Goal: Information Seeking & Learning: Find contact information

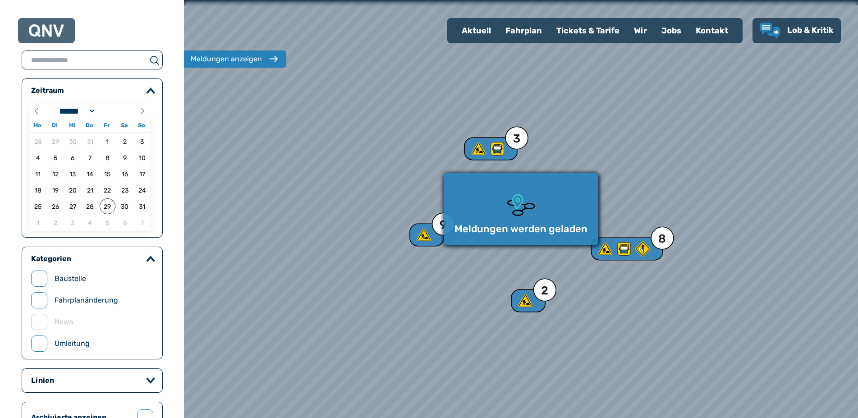
select select "*"
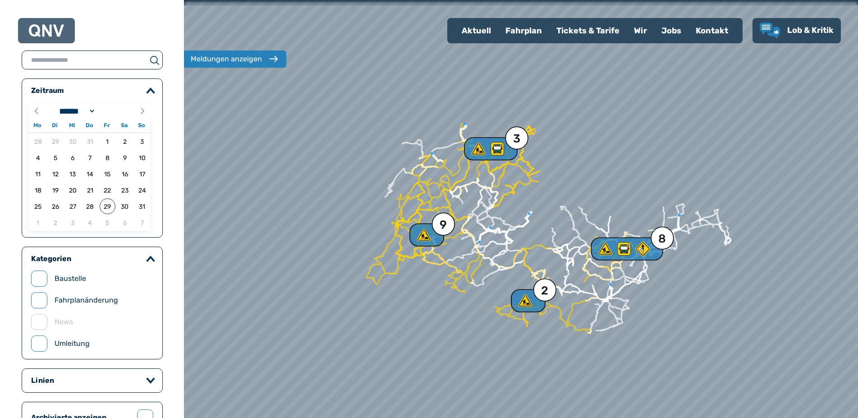
click at [52, 27] on img at bounding box center [46, 30] width 35 height 13
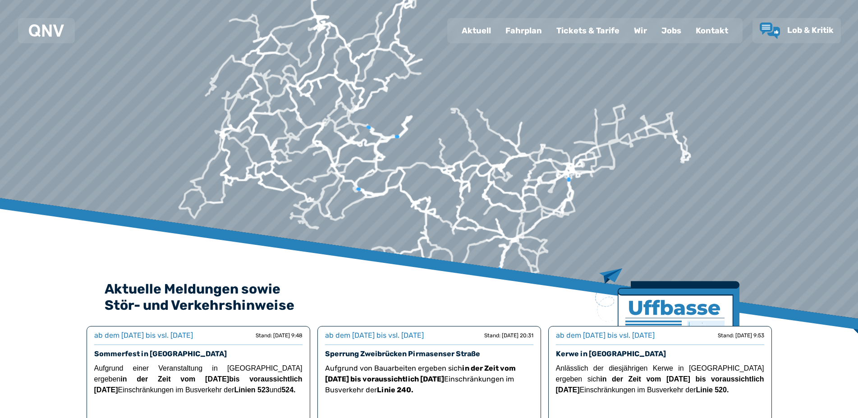
click at [524, 32] on div "Fahrplan" at bounding box center [523, 30] width 51 height 23
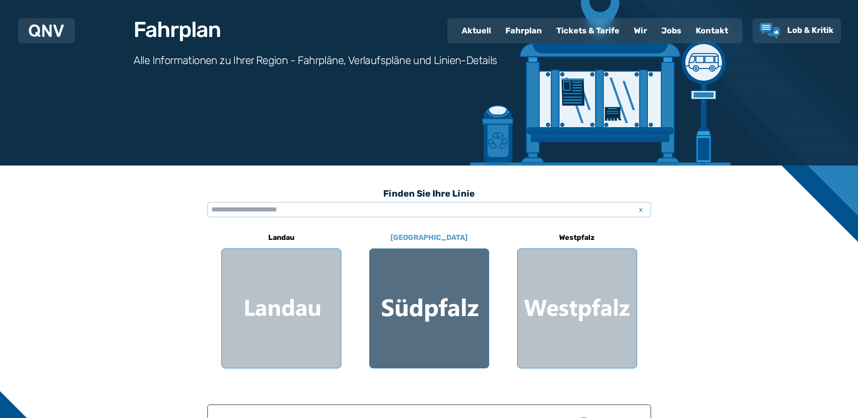
scroll to position [92, 0]
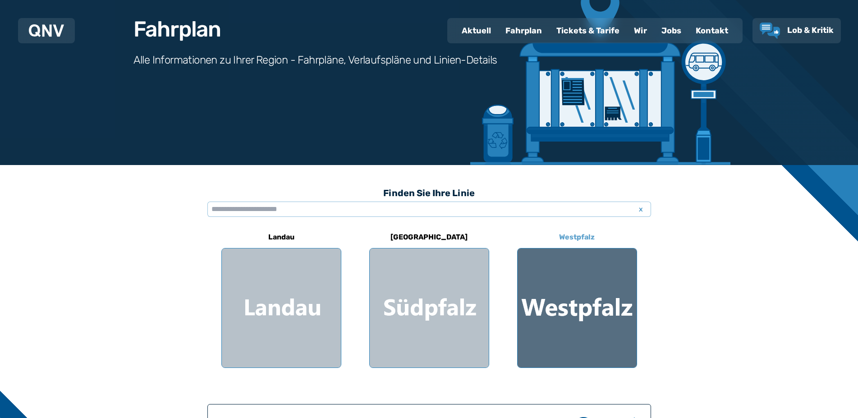
click at [584, 311] on div at bounding box center [577, 307] width 119 height 119
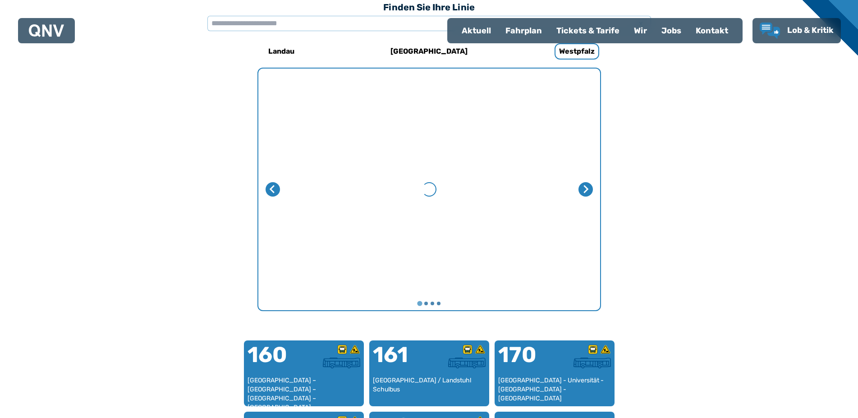
scroll to position [48, 0]
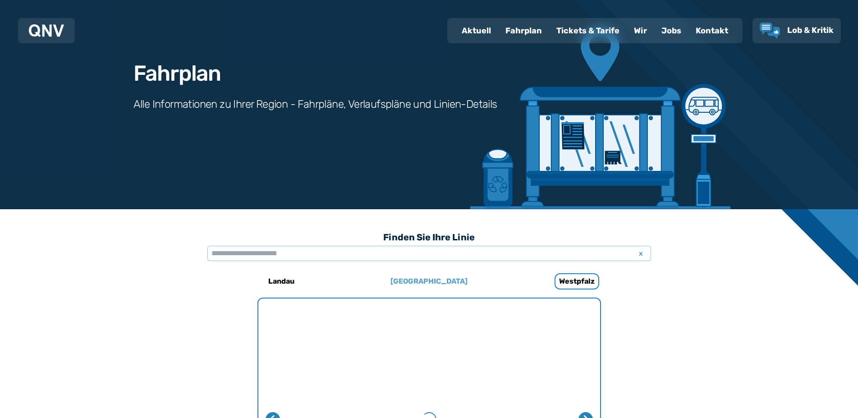
click at [422, 279] on h6 "[GEOGRAPHIC_DATA]" at bounding box center [429, 281] width 84 height 14
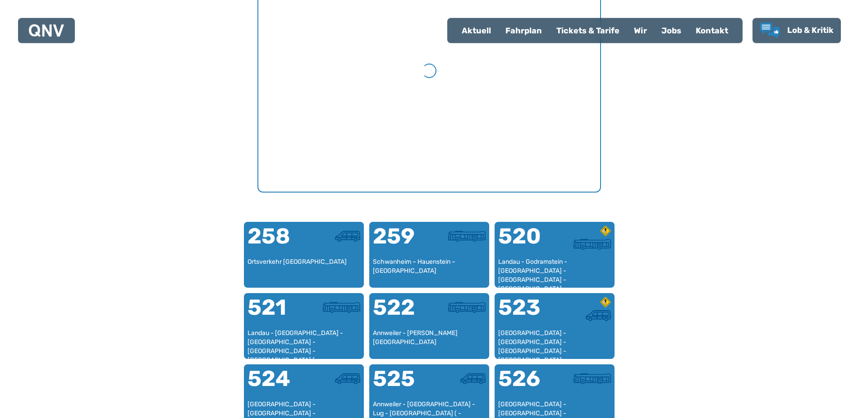
scroll to position [416, 0]
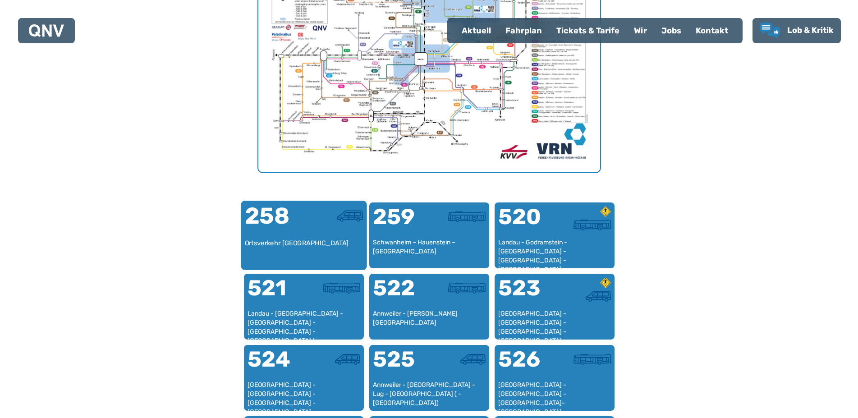
click at [312, 247] on div "Ortsverkehr [GEOGRAPHIC_DATA]" at bounding box center [303, 251] width 119 height 27
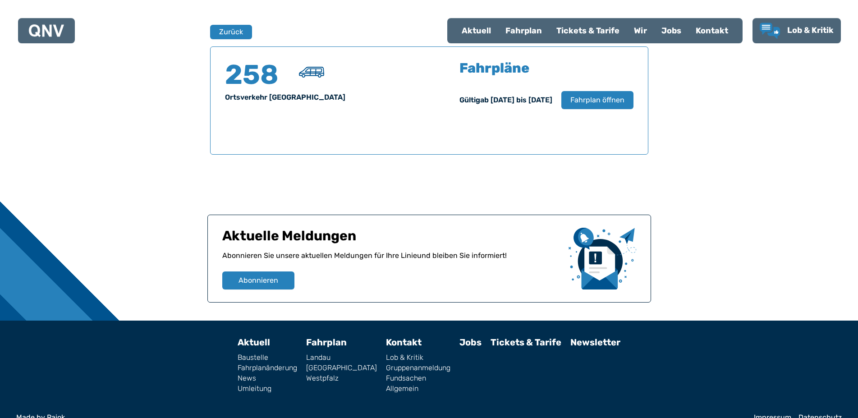
scroll to position [594, 0]
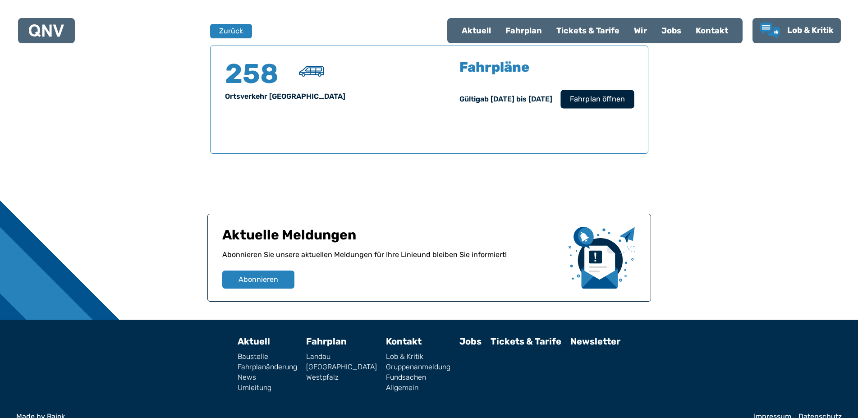
click at [605, 95] on span "Fahrplan öffnen" at bounding box center [596, 99] width 55 height 11
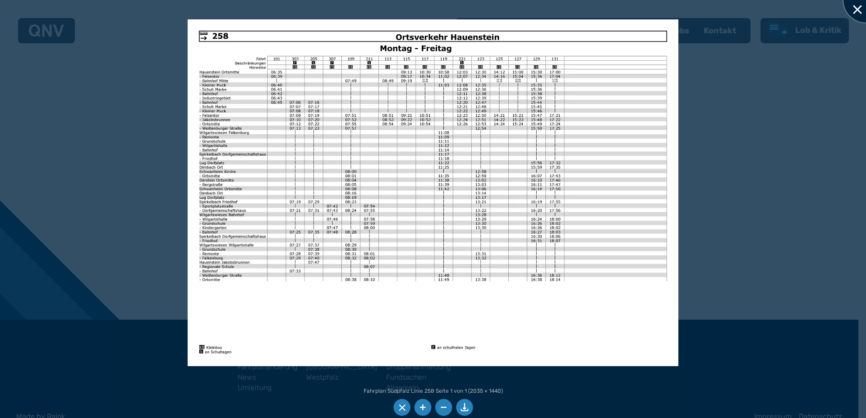
click at [857, 5] on div at bounding box center [865, -1] width 45 height 45
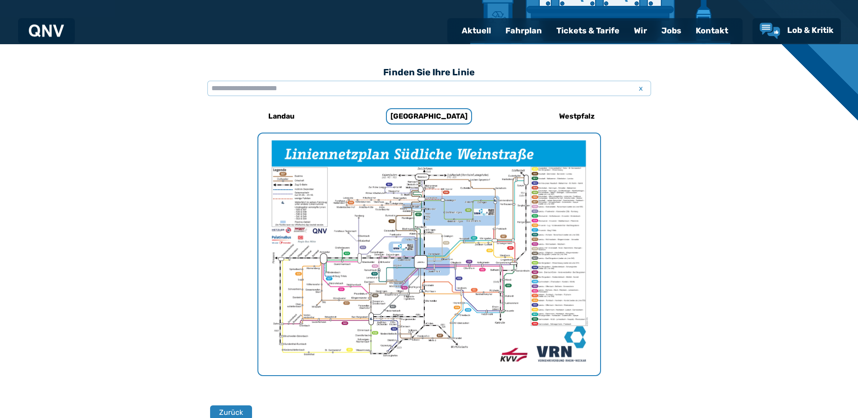
scroll to position [180, 0]
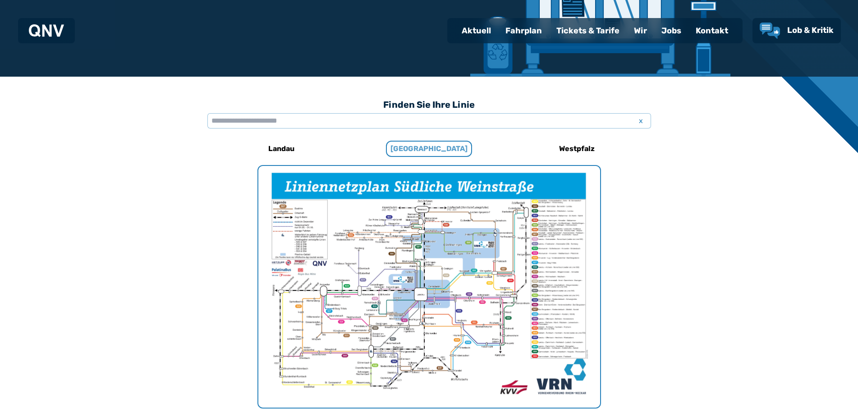
click at [421, 147] on h6 "[GEOGRAPHIC_DATA]" at bounding box center [429, 149] width 86 height 16
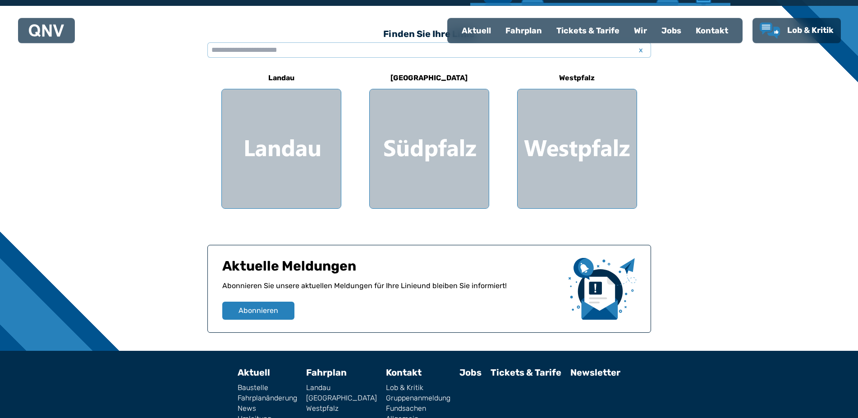
scroll to position [298, 0]
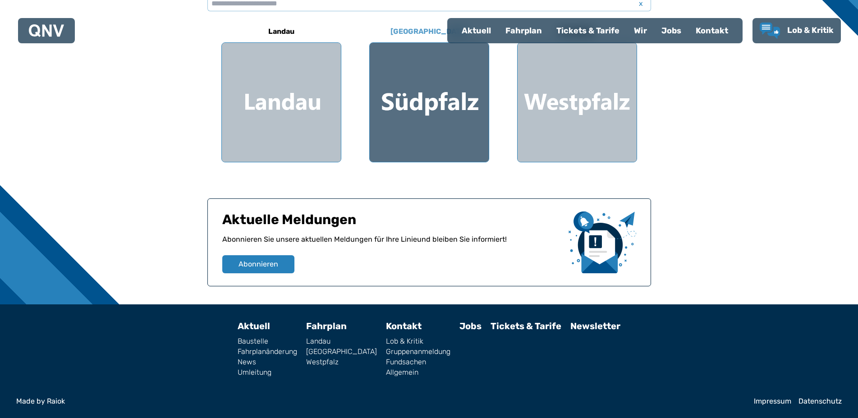
click at [458, 117] on div at bounding box center [429, 102] width 119 height 119
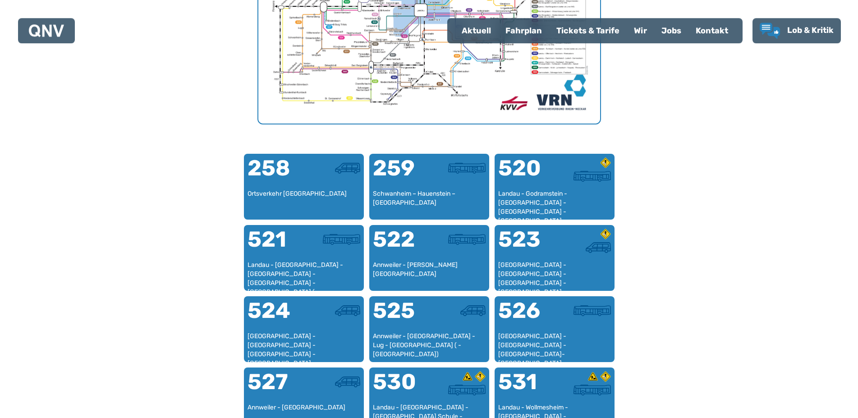
scroll to position [462, 0]
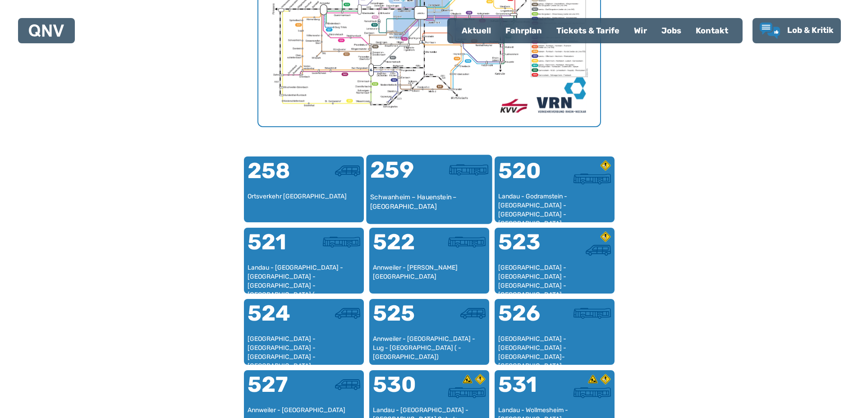
click at [422, 193] on div "Schwanheim – Hauenstein – [GEOGRAPHIC_DATA]" at bounding box center [429, 205] width 119 height 27
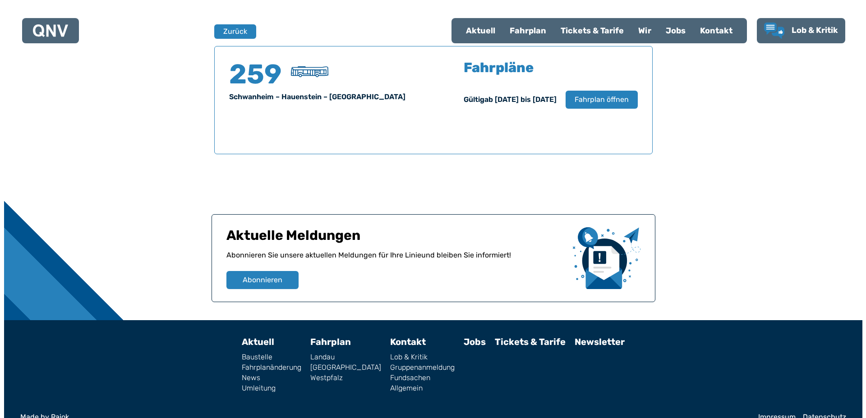
scroll to position [594, 0]
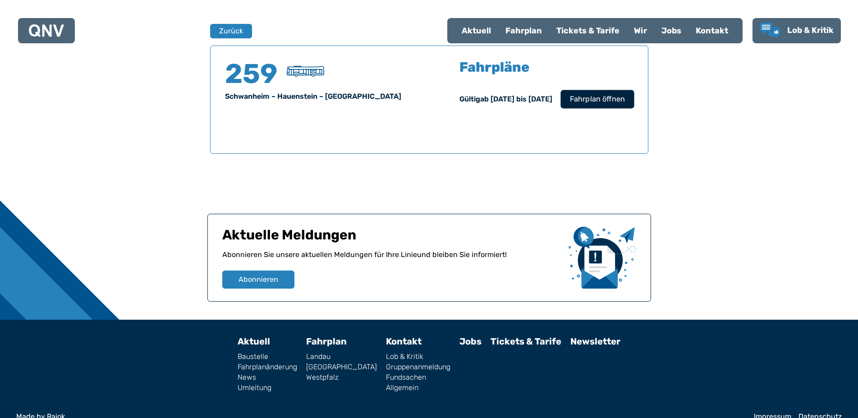
click at [595, 104] on span "Fahrplan öffnen" at bounding box center [596, 99] width 55 height 11
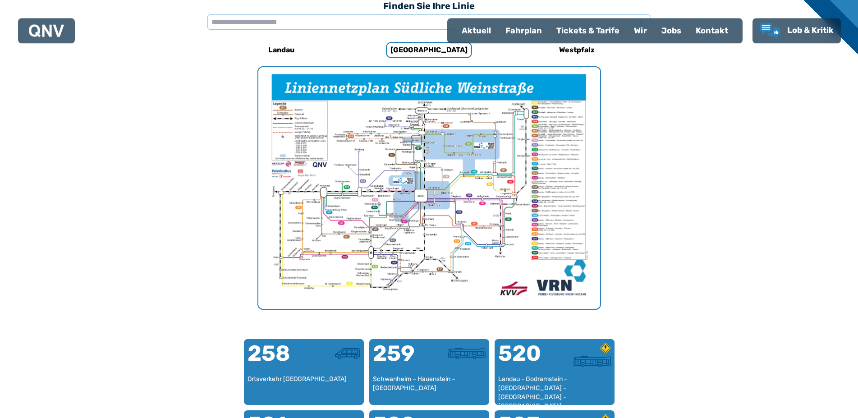
scroll to position [278, 0]
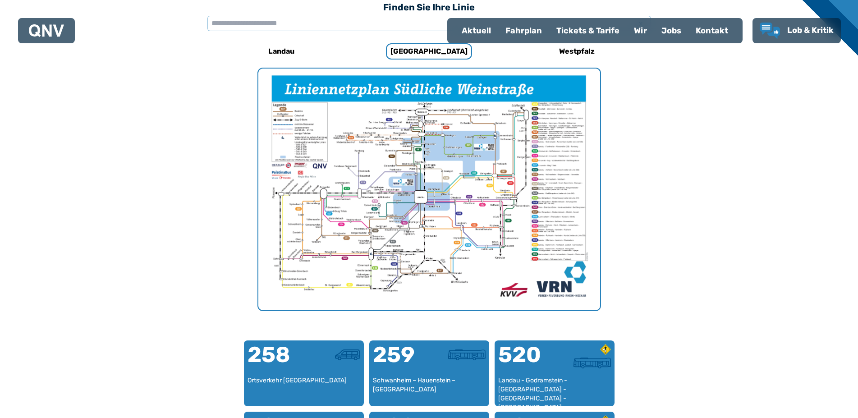
click at [558, 175] on img "1 von 1" at bounding box center [429, 190] width 342 height 242
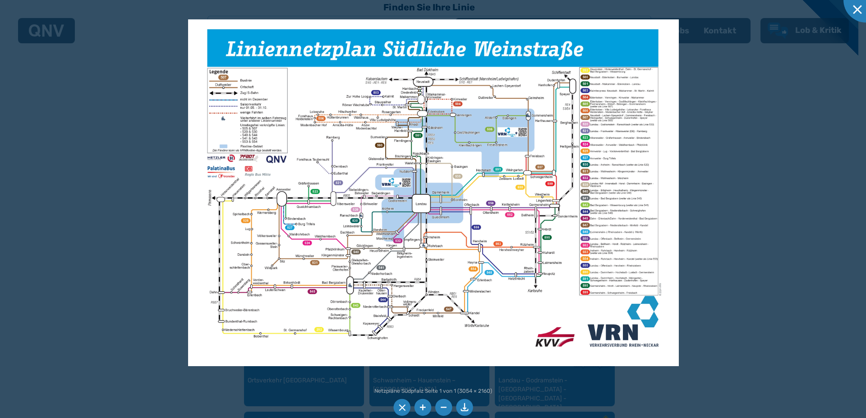
click at [693, 167] on div at bounding box center [433, 209] width 866 height 418
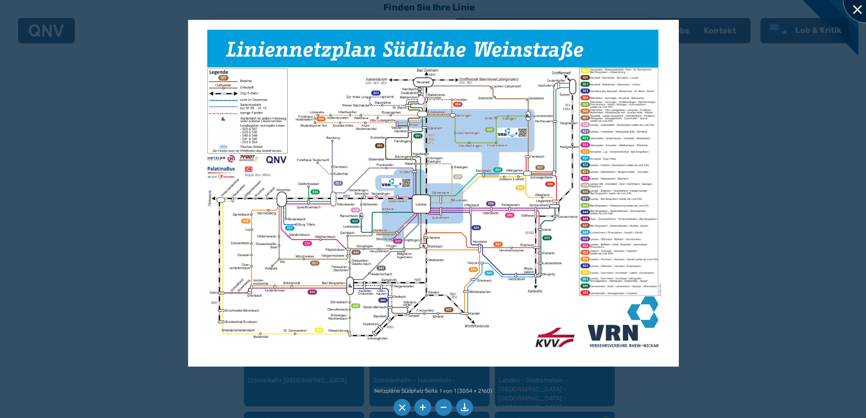
click at [856, 12] on div at bounding box center [865, -1] width 45 height 45
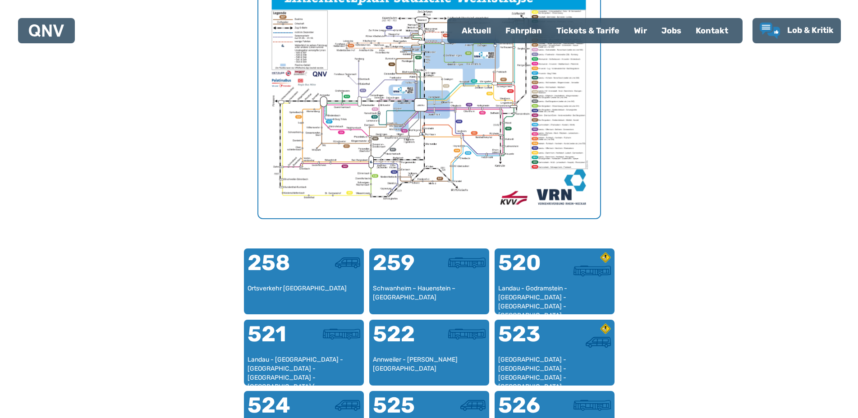
scroll to position [186, 0]
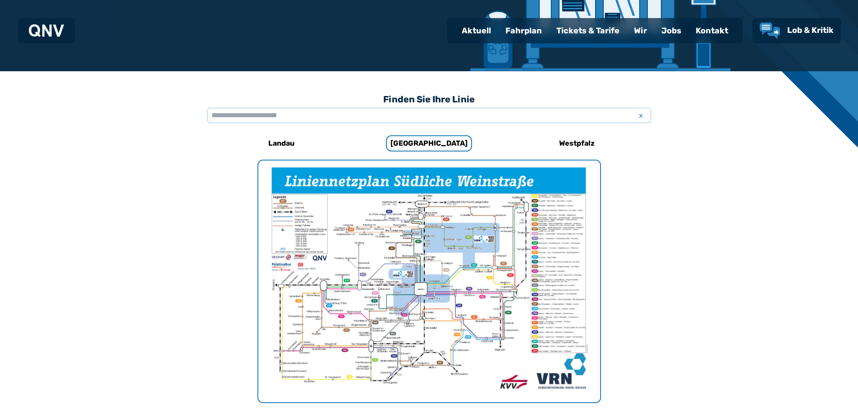
click at [478, 28] on div "Aktuell" at bounding box center [476, 30] width 44 height 23
select select "*"
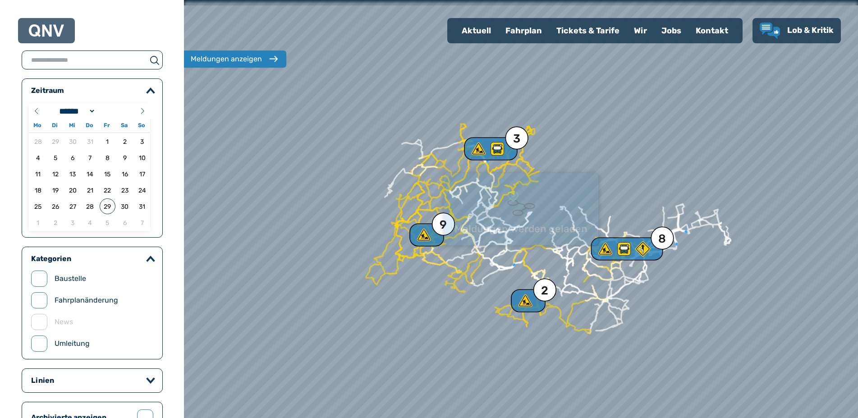
click at [521, 31] on div "Fahrplan" at bounding box center [523, 30] width 51 height 23
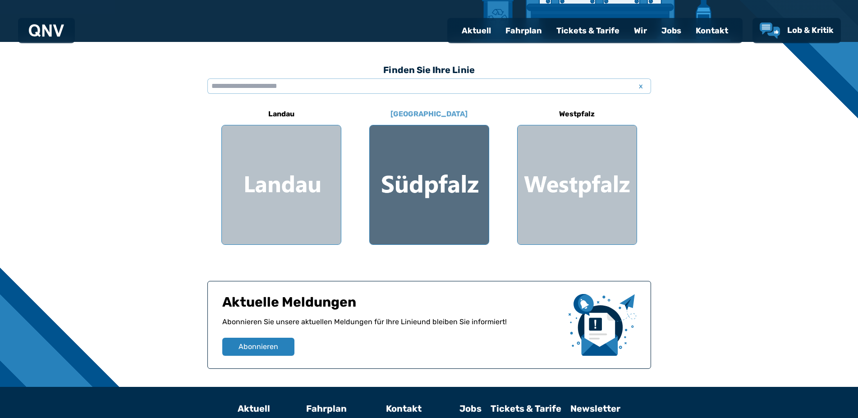
scroll to position [230, 0]
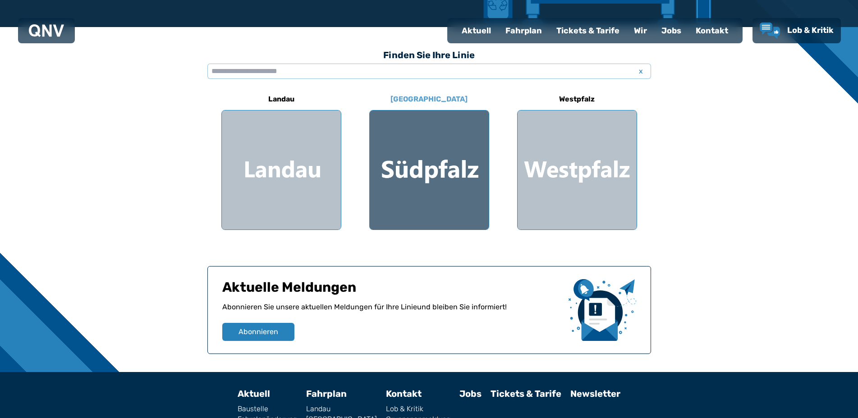
click at [440, 164] on div at bounding box center [429, 169] width 119 height 119
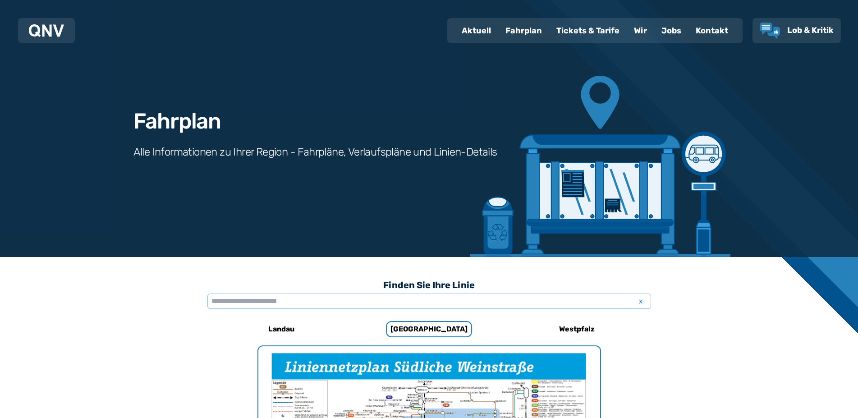
click at [39, 29] on img at bounding box center [46, 30] width 35 height 13
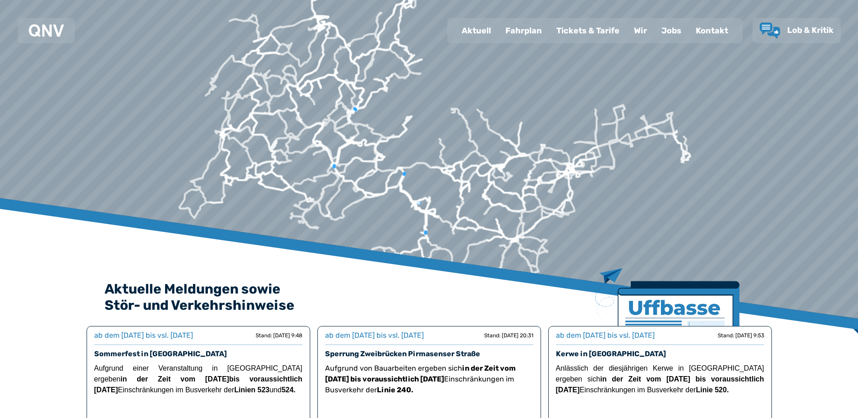
click at [518, 27] on div "Fahrplan" at bounding box center [523, 30] width 51 height 23
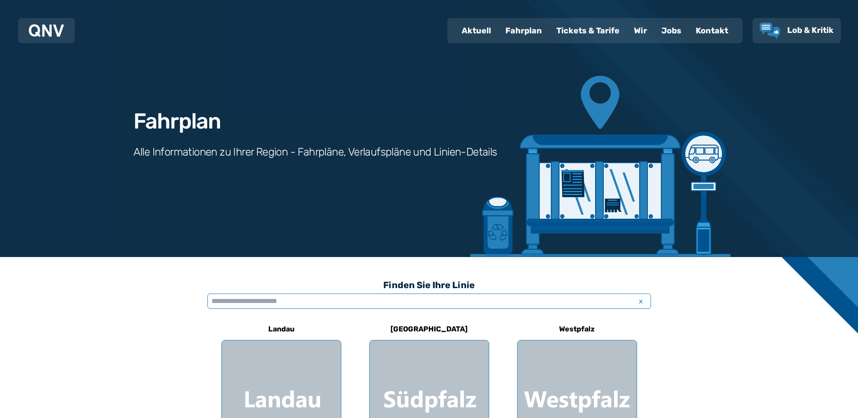
click at [269, 306] on input "text" at bounding box center [429, 300] width 444 height 15
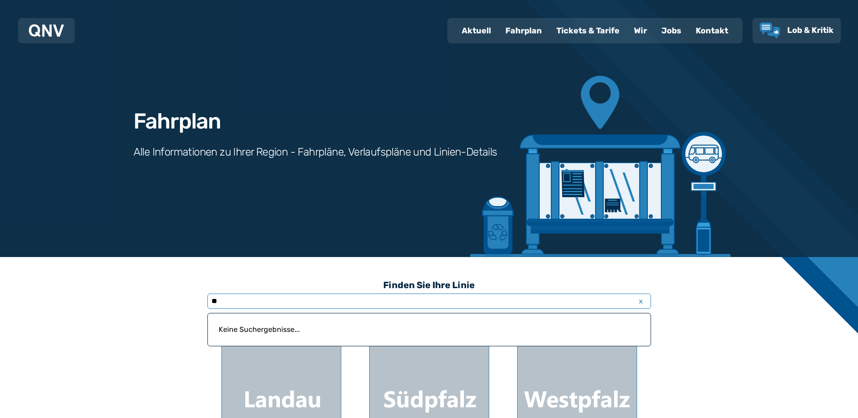
type input "*"
click at [269, 301] on input "**********" at bounding box center [429, 300] width 444 height 15
type input "**********"
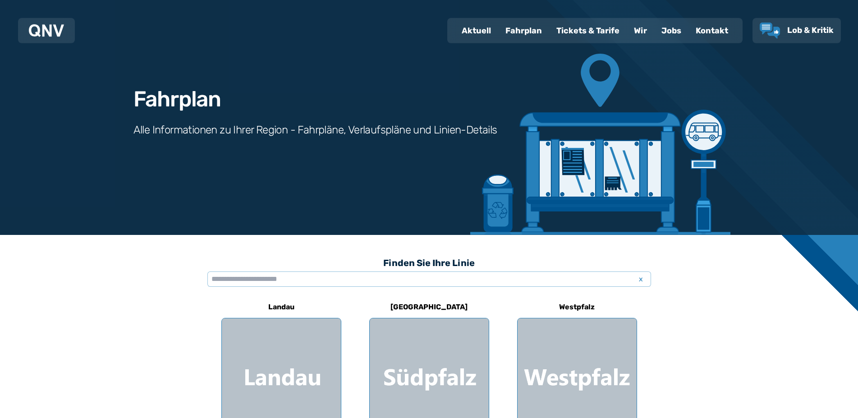
scroll to position [138, 0]
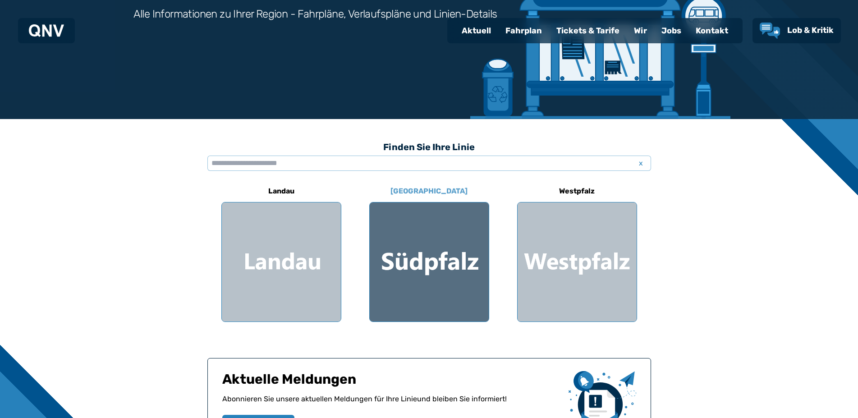
click at [442, 278] on div at bounding box center [429, 261] width 119 height 119
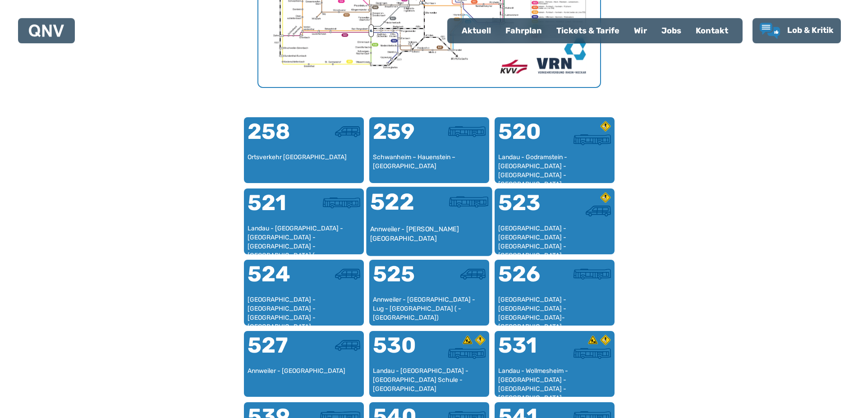
scroll to position [360, 0]
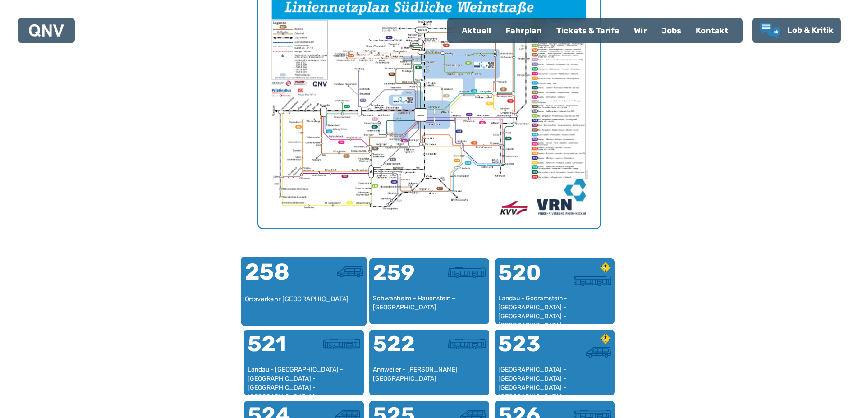
click at [304, 290] on div at bounding box center [333, 278] width 59 height 34
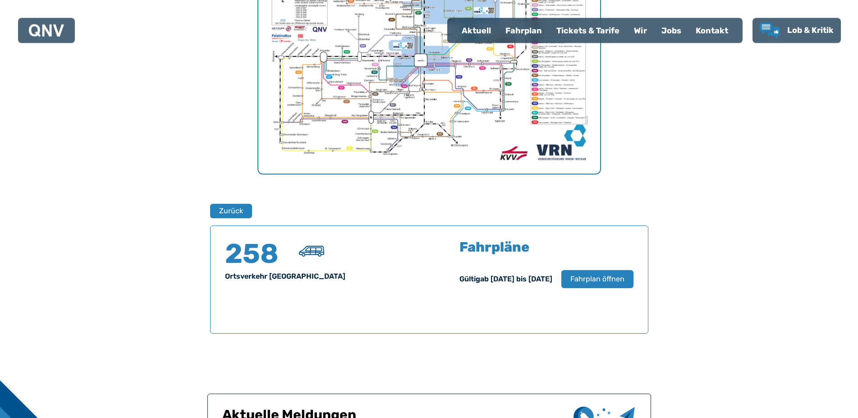
scroll to position [410, 0]
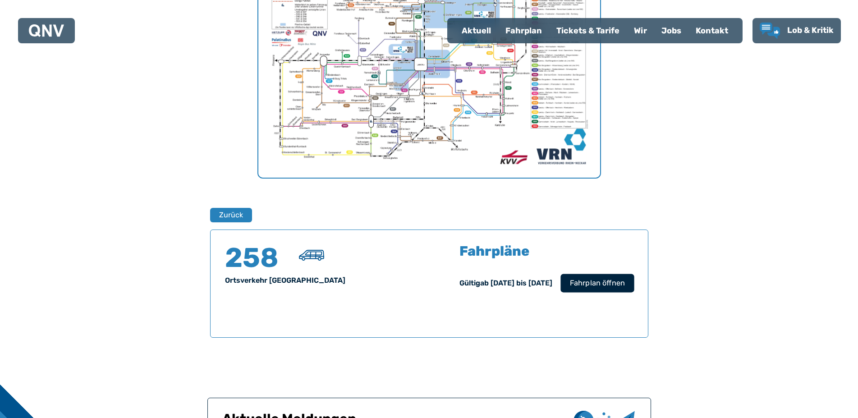
click at [603, 286] on span "Fahrplan öffnen" at bounding box center [596, 283] width 55 height 11
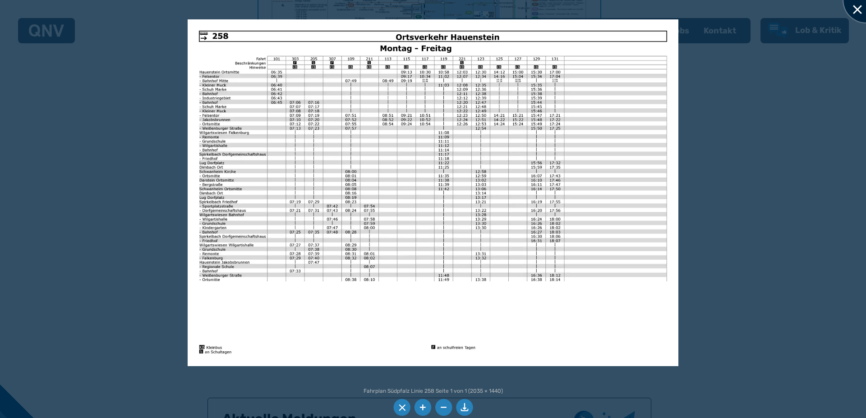
click at [857, 5] on div at bounding box center [865, -1] width 45 height 45
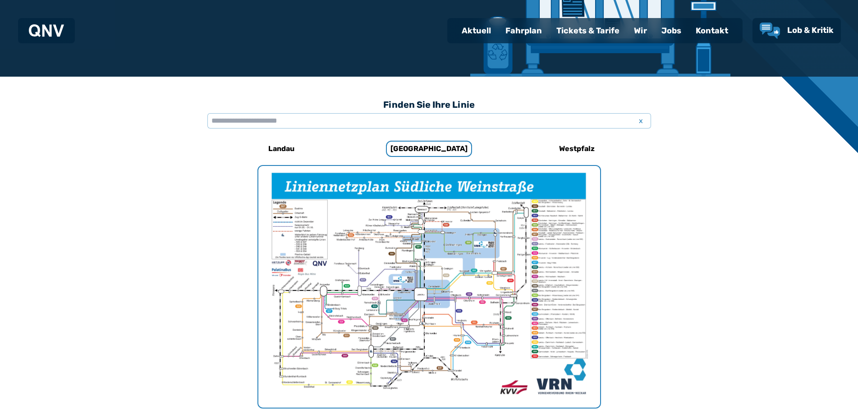
scroll to position [0, 0]
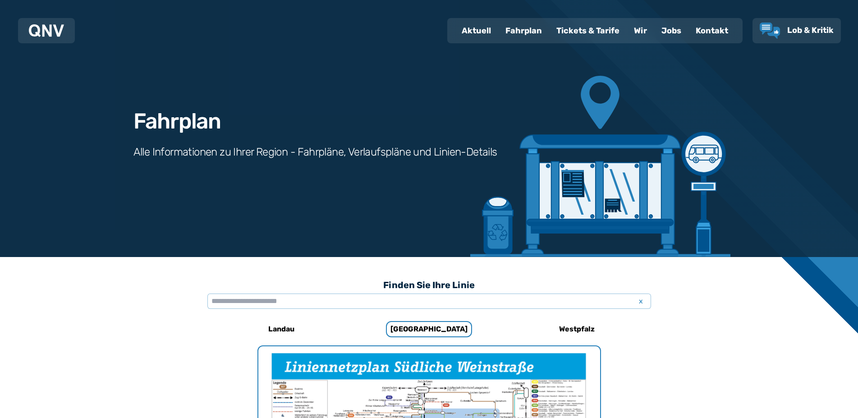
click at [715, 28] on div "Kontakt" at bounding box center [711, 30] width 47 height 23
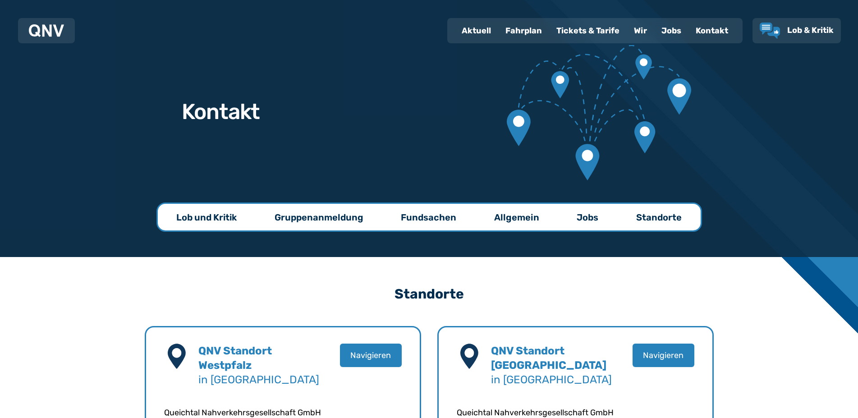
click at [661, 218] on p "Standorte" at bounding box center [659, 217] width 46 height 13
click at [660, 216] on p "Standorte" at bounding box center [659, 217] width 46 height 13
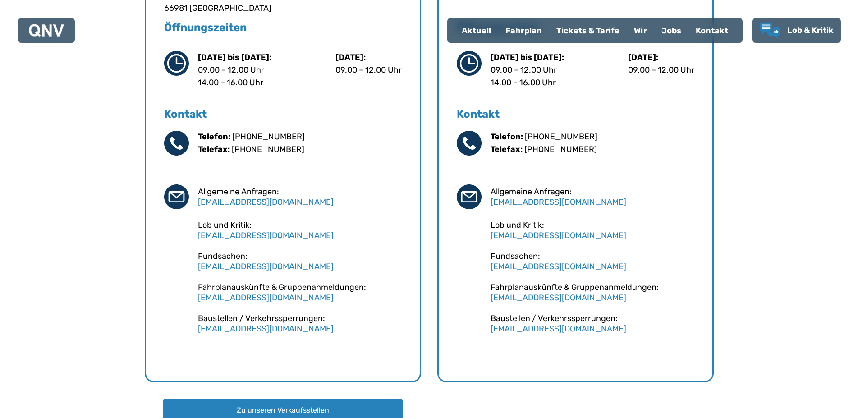
scroll to position [552, 0]
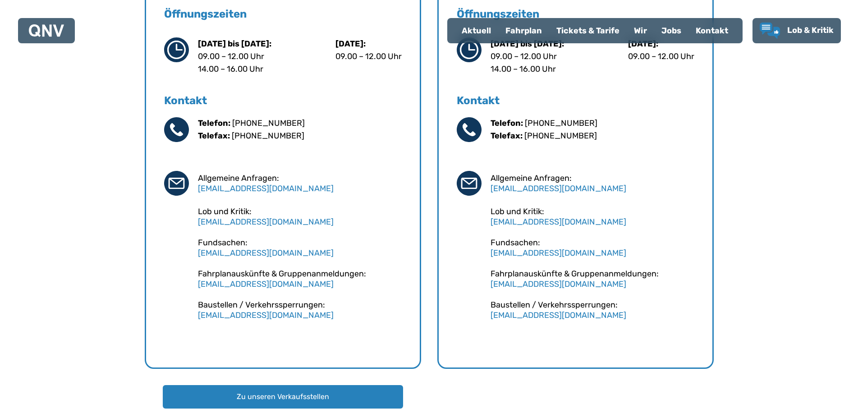
click at [530, 283] on link "[EMAIL_ADDRESS][DOMAIN_NAME]" at bounding box center [558, 284] width 136 height 10
drag, startPoint x: 553, startPoint y: 284, endPoint x: 577, endPoint y: 295, distance: 26.5
click at [577, 295] on div "Telefon: [PHONE_NUMBER] Telefax: [PHONE_NUMBER] Allgemeine Anfragen: [EMAIL_ADD…" at bounding box center [576, 218] width 238 height 203
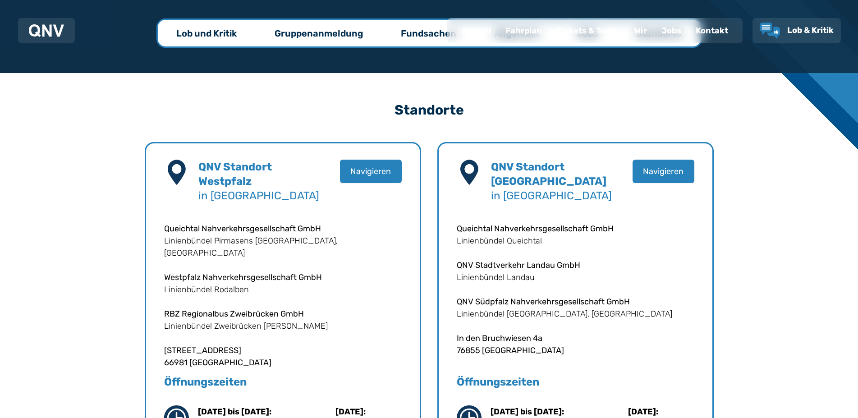
scroll to position [0, 0]
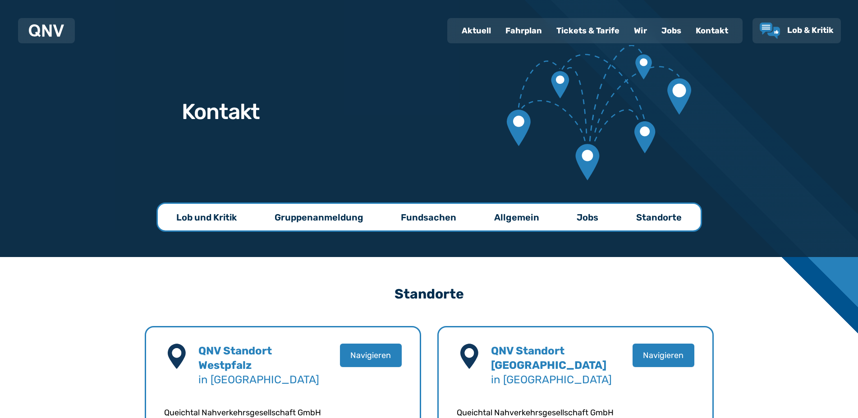
click at [582, 30] on div "Tickets & Tarife" at bounding box center [588, 30] width 78 height 23
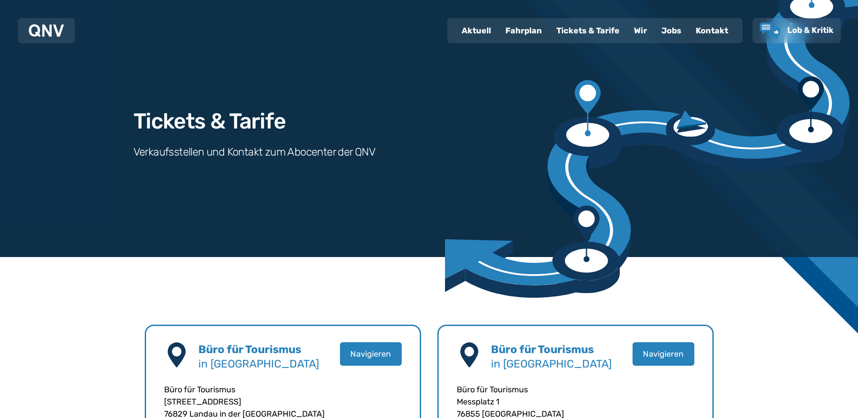
click at [582, 31] on div "Tickets & Tarife" at bounding box center [588, 30] width 78 height 23
click at [526, 30] on div "Fahrplan" at bounding box center [523, 30] width 51 height 23
